Goal: Find specific page/section: Find specific page/section

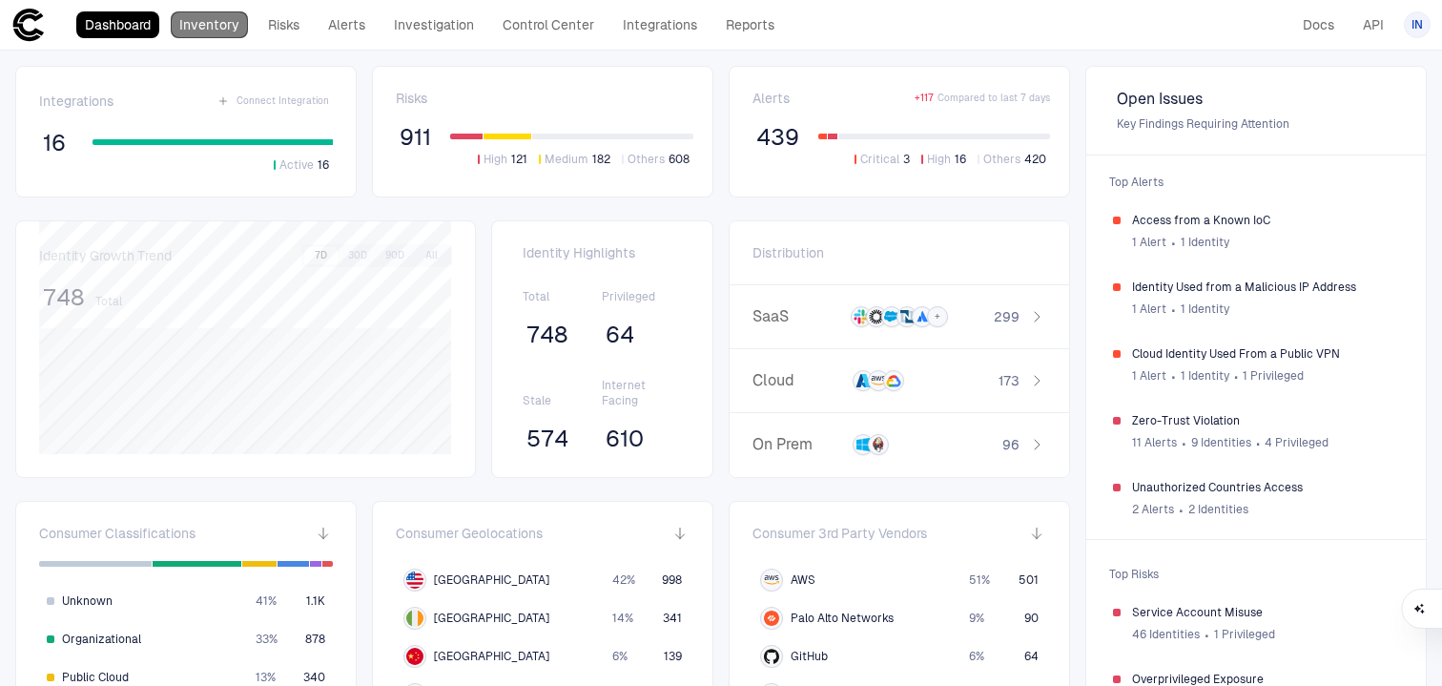
click at [219, 30] on link "Inventory" at bounding box center [209, 24] width 77 height 27
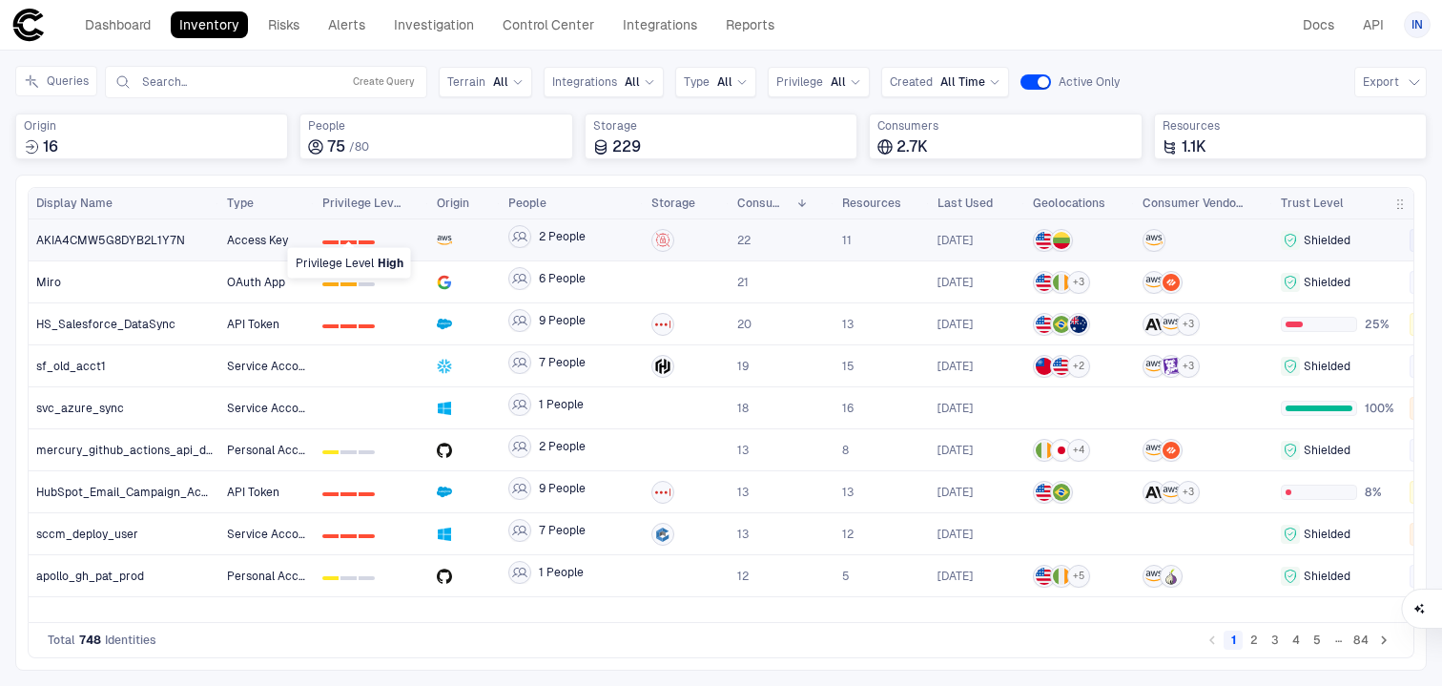
click at [362, 241] on div "2" at bounding box center [367, 242] width 16 height 4
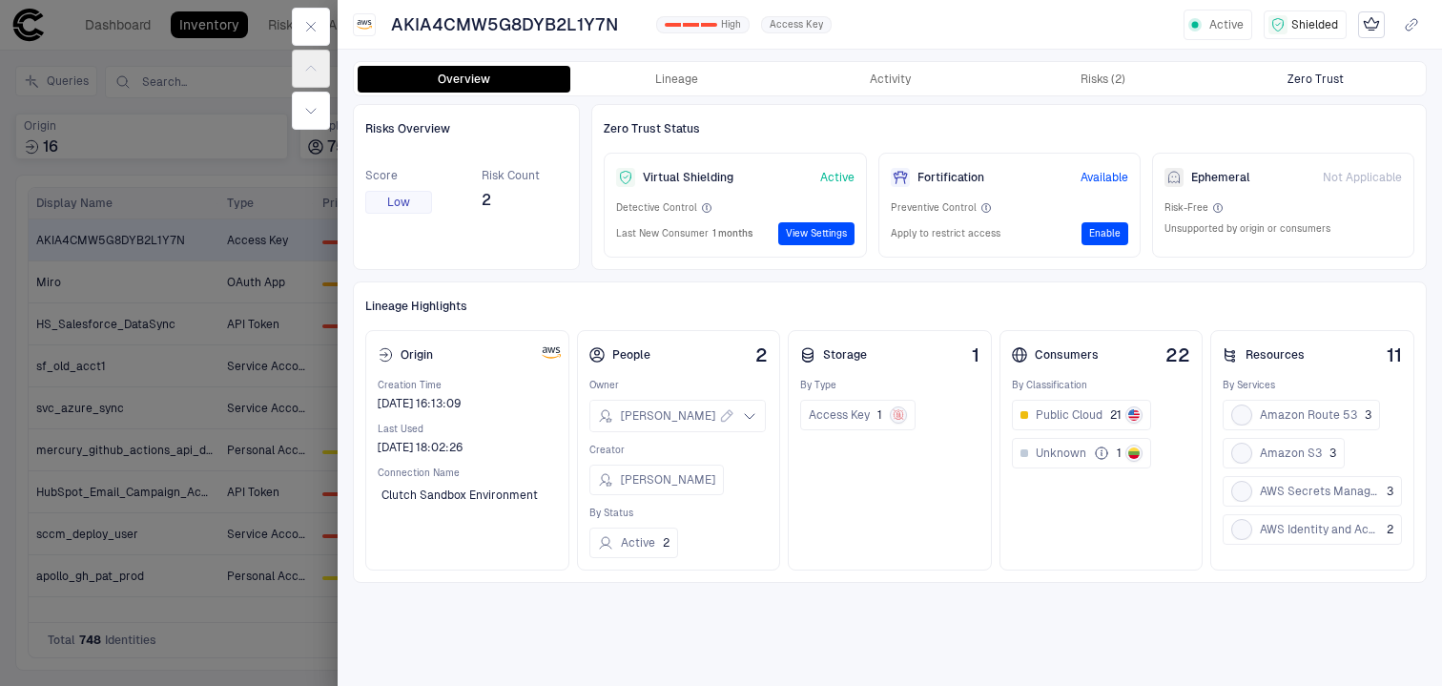
click at [1302, 84] on div "Zero Trust" at bounding box center [1315, 79] width 56 height 15
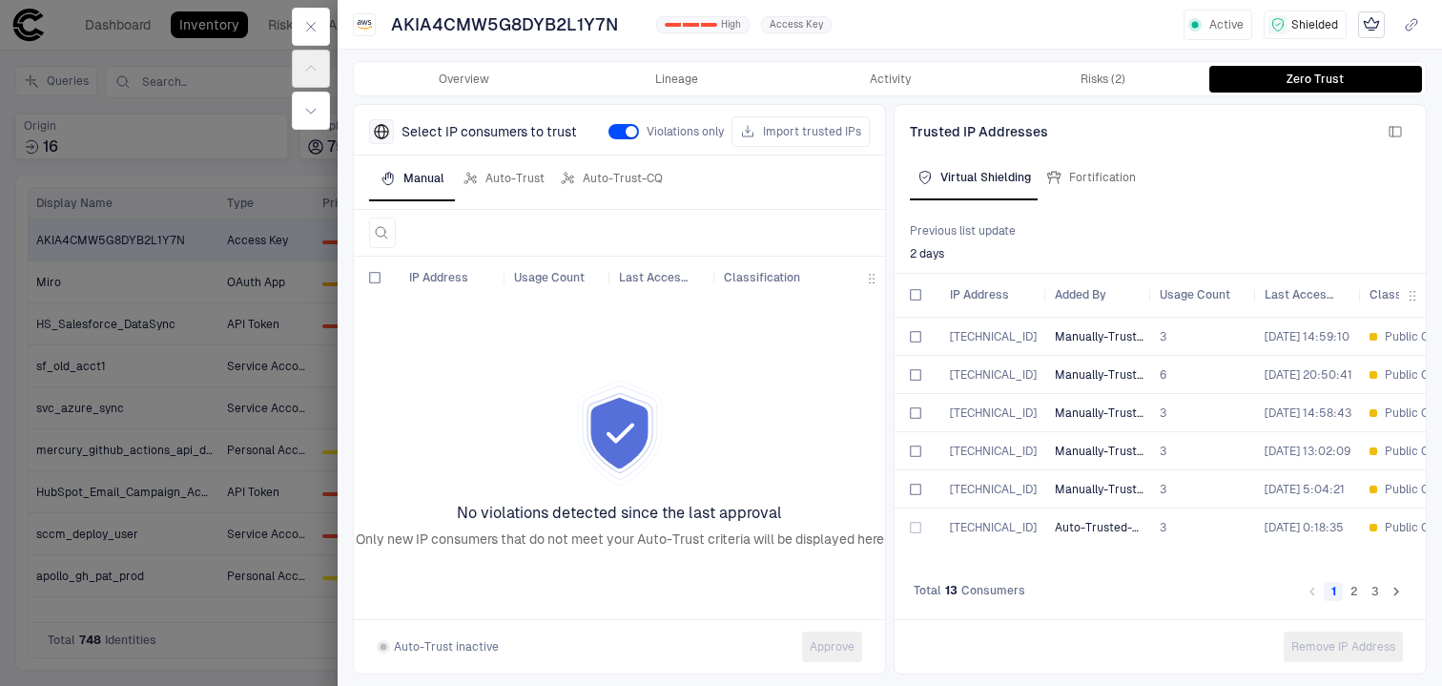
click at [153, 159] on div at bounding box center [721, 343] width 1442 height 686
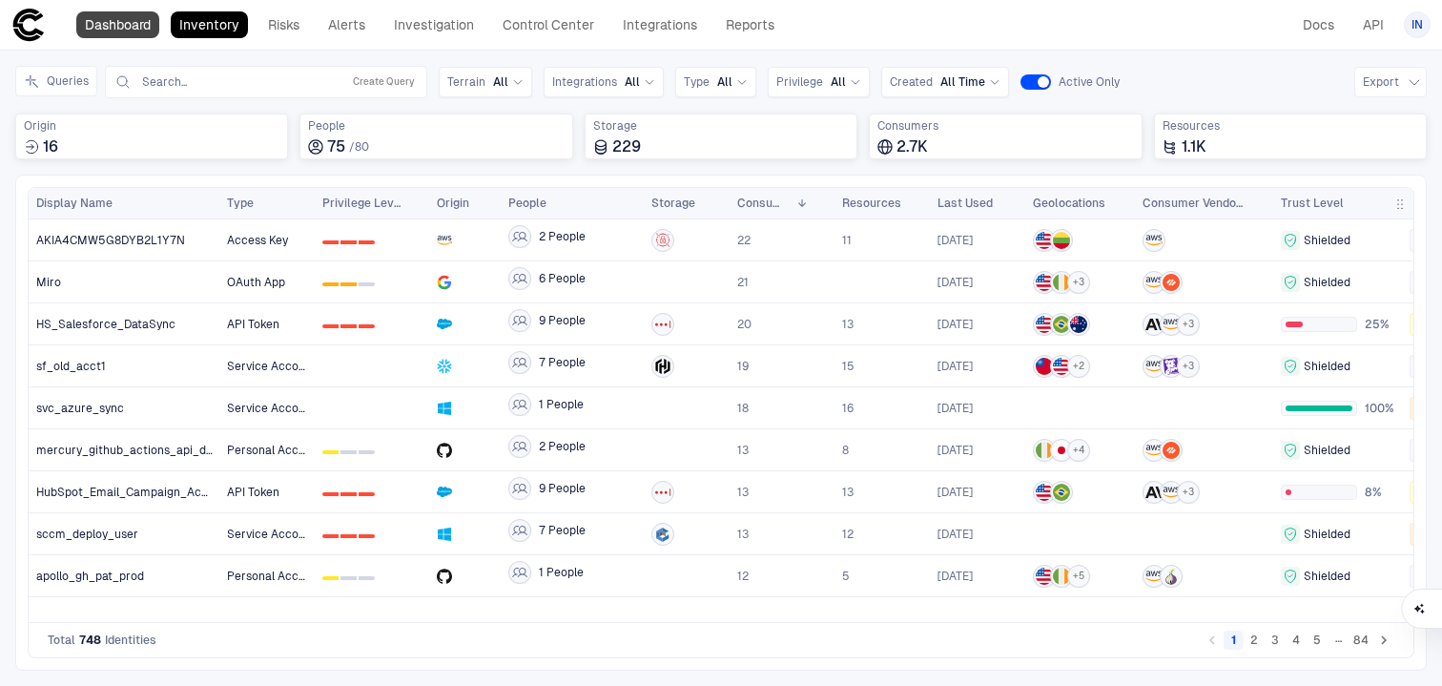
click at [92, 23] on link "Dashboard" at bounding box center [117, 24] width 83 height 27
